Goal: Task Accomplishment & Management: Manage account settings

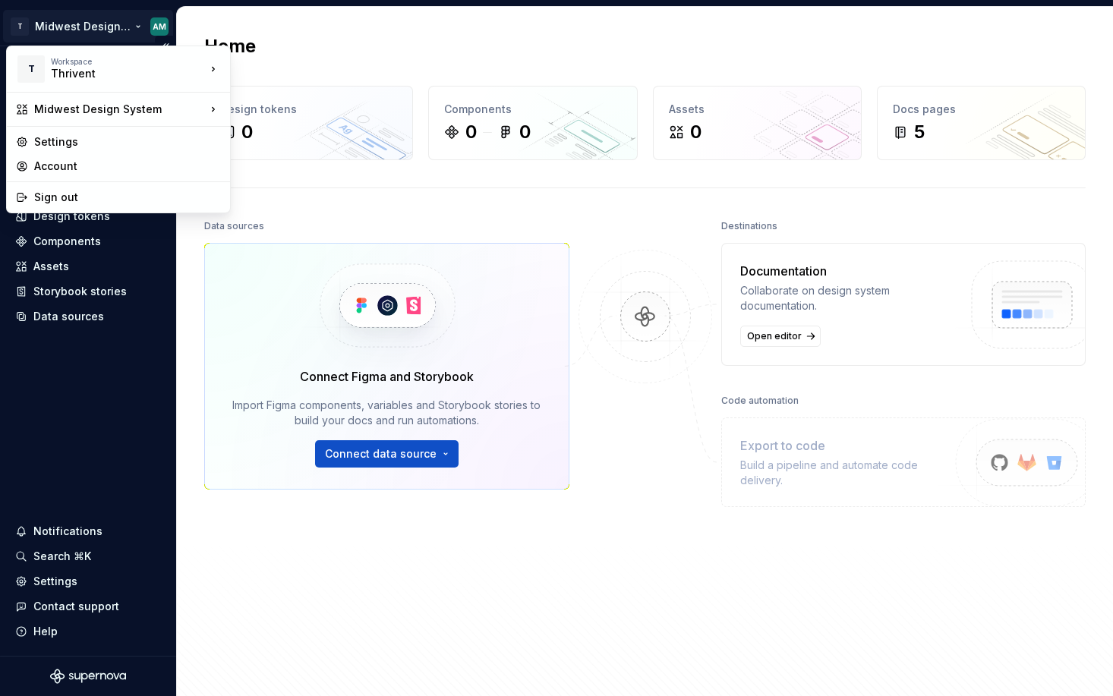
click at [154, 28] on html "T Midwest Design System AM Home Documentation Analytics Code automation Design …" at bounding box center [556, 348] width 1113 height 696
click at [174, 146] on div "Settings" at bounding box center [127, 141] width 187 height 15
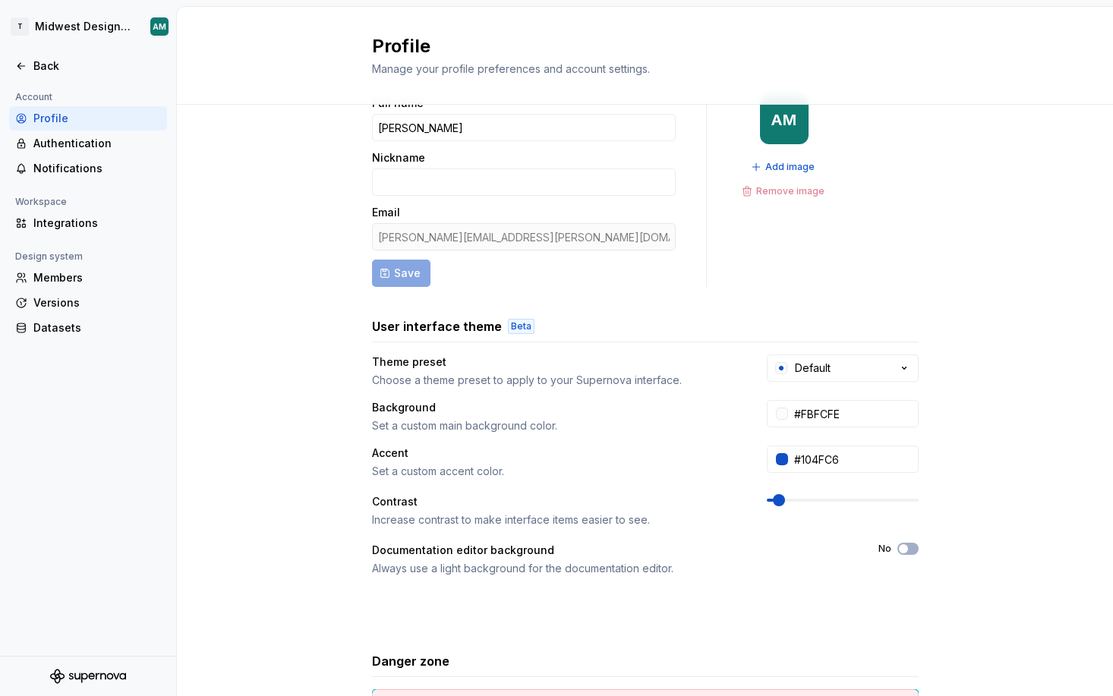
scroll to position [52, 0]
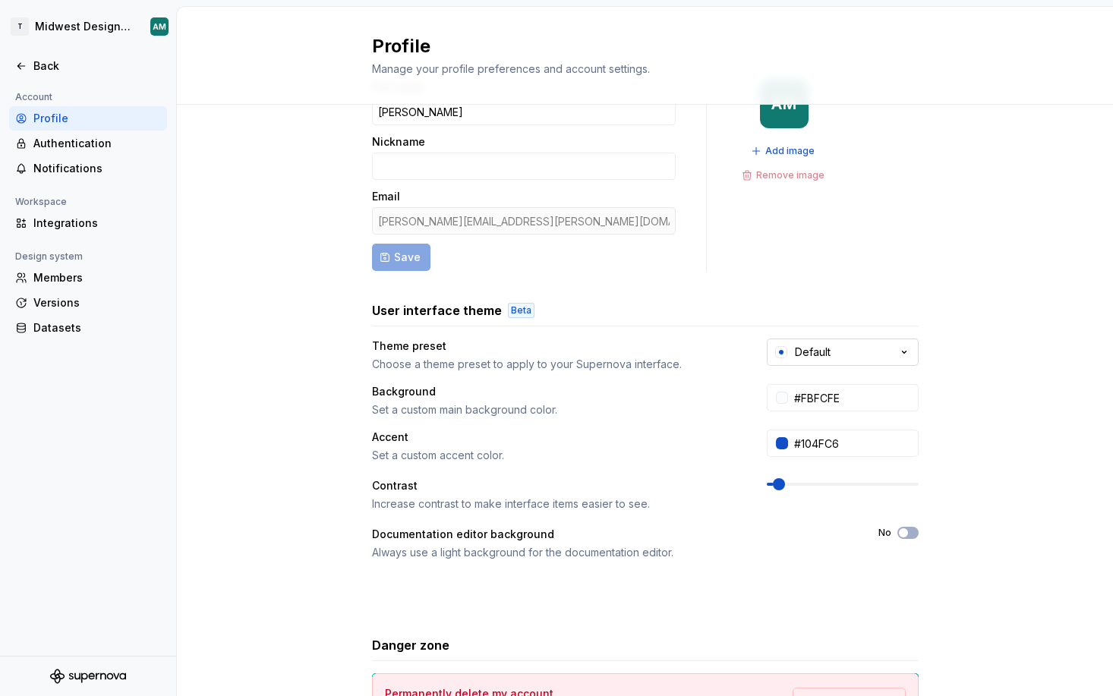
click at [834, 356] on button "Default" at bounding box center [843, 352] width 152 height 27
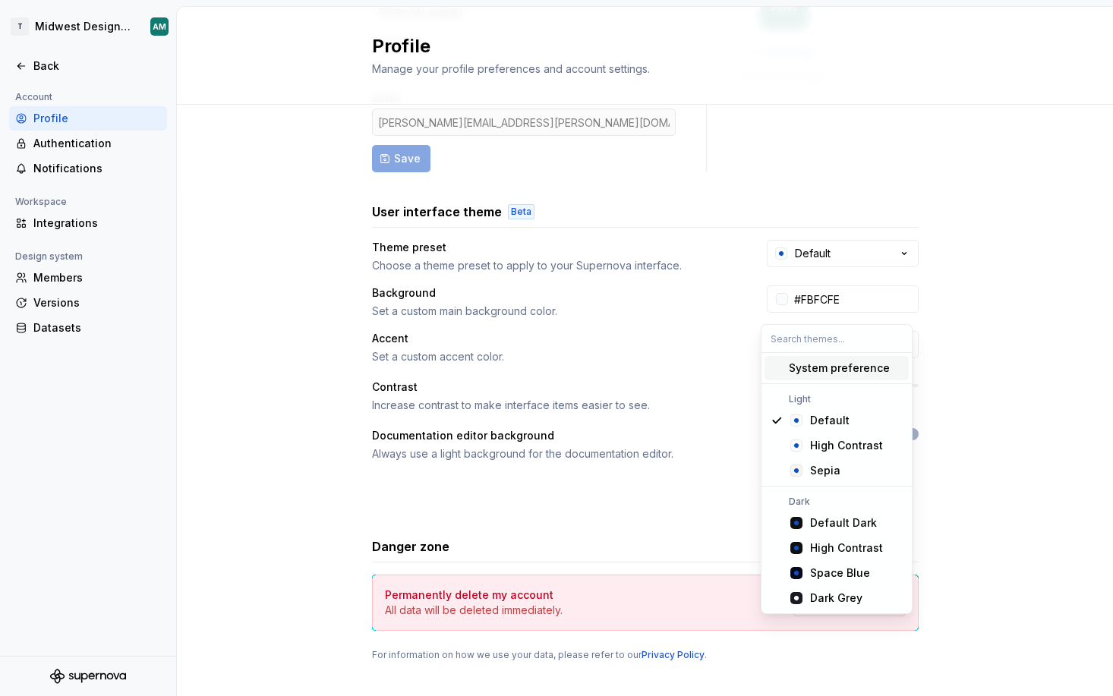
scroll to position [174, 0]
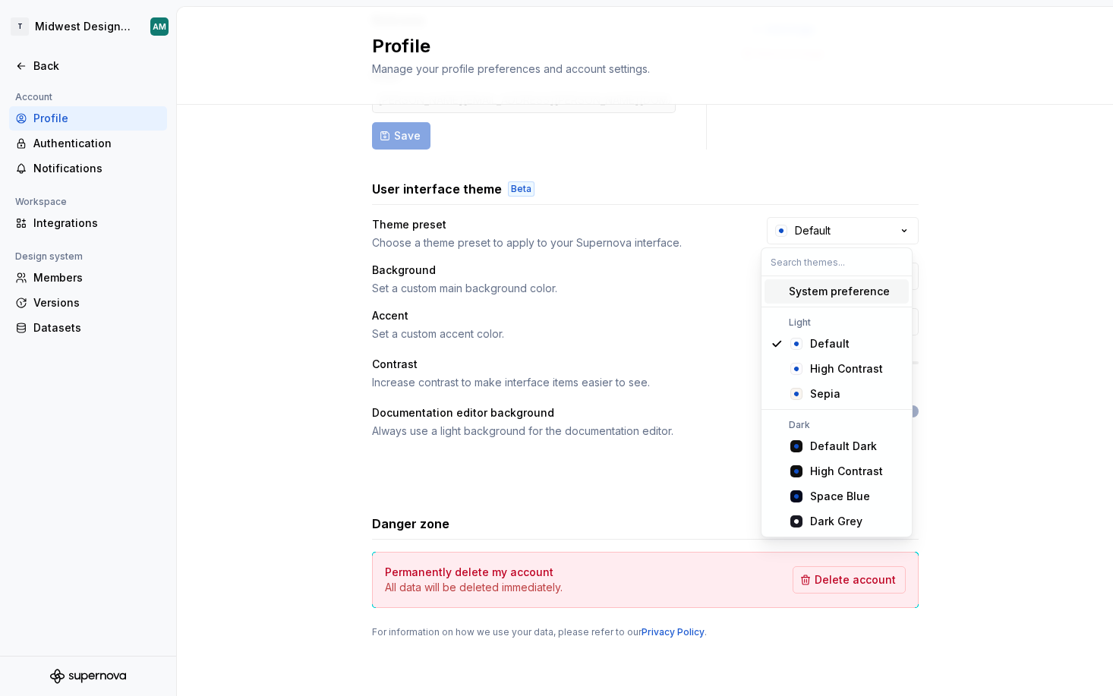
click at [975, 309] on div "Full name [PERSON_NAME] Nickname Email [PERSON_NAME][EMAIL_ADDRESS][PERSON_NAME…" at bounding box center [645, 313] width 936 height 765
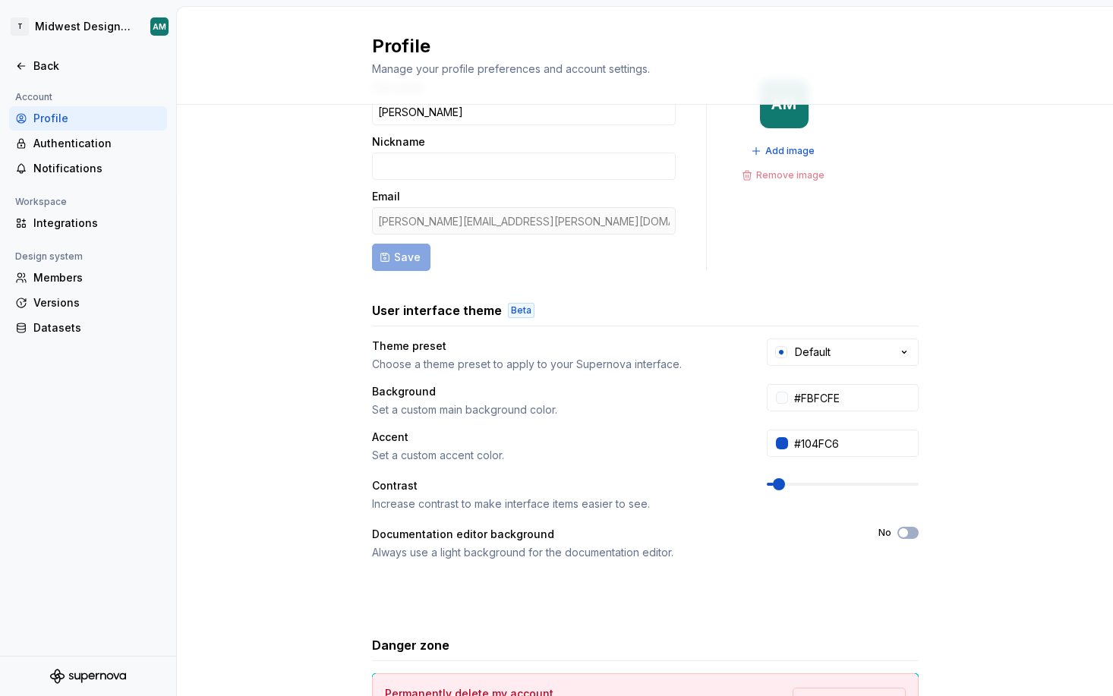
scroll to position [0, 0]
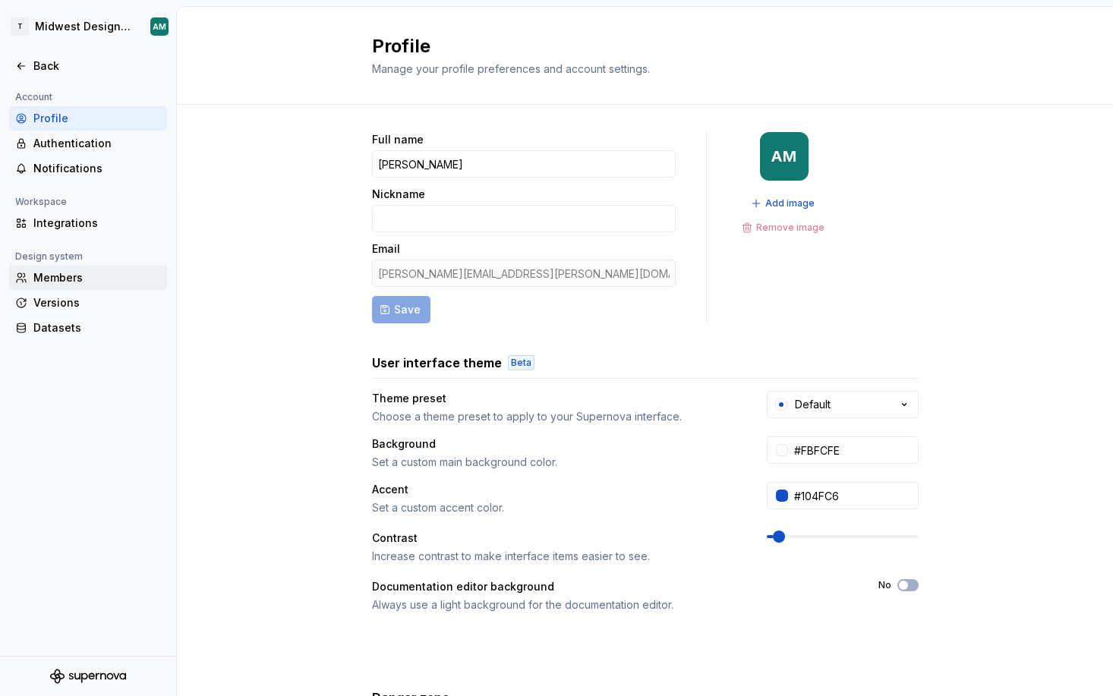
click at [82, 269] on div "Members" at bounding box center [88, 278] width 158 height 24
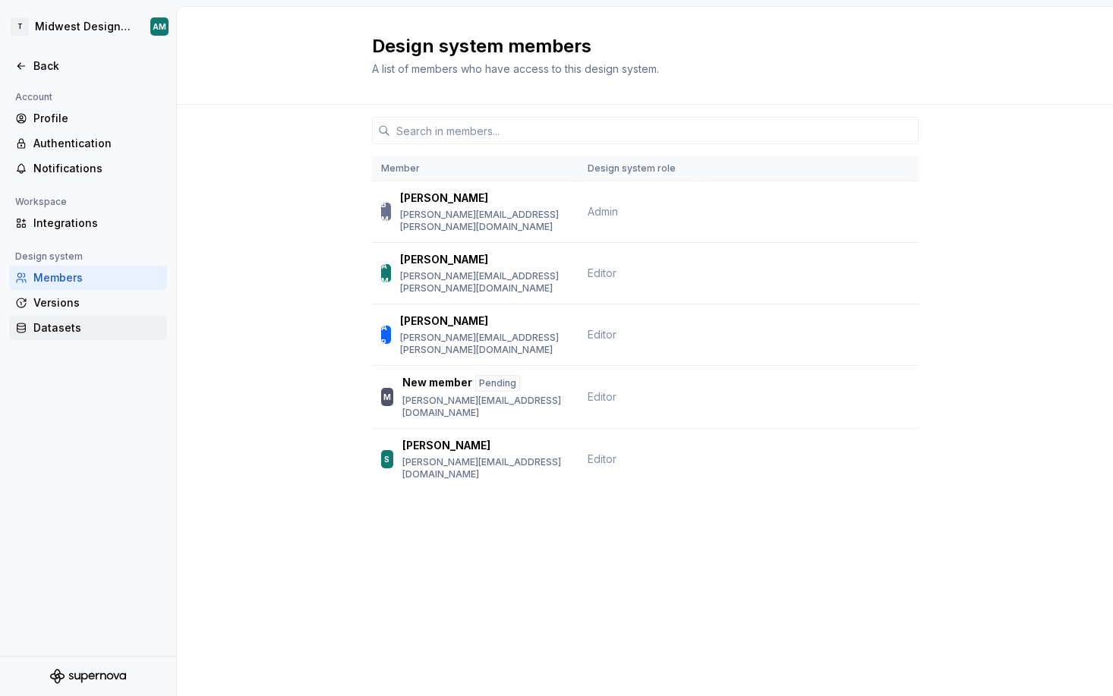
click at [122, 323] on div "Datasets" at bounding box center [97, 327] width 128 height 15
